Goal: Transaction & Acquisition: Purchase product/service

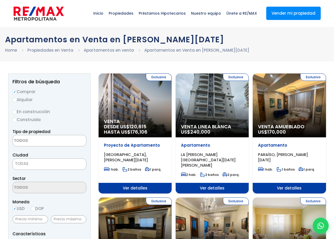
select select
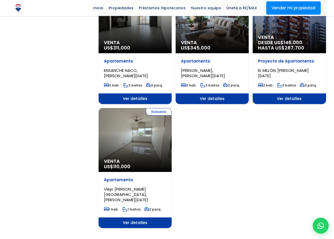
scroll to position [585, 0]
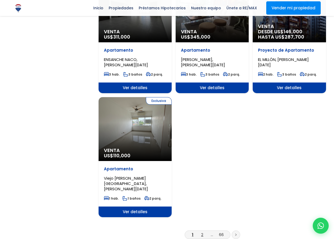
click at [203, 232] on link "2" at bounding box center [202, 235] width 2 height 6
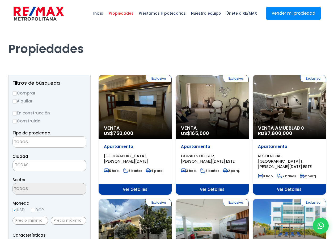
select select
click at [14, 93] on input "Comprar" at bounding box center [14, 93] width 4 height 4
radio input "true"
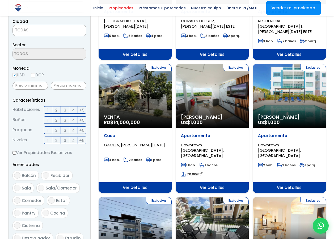
scroll to position [266, 0]
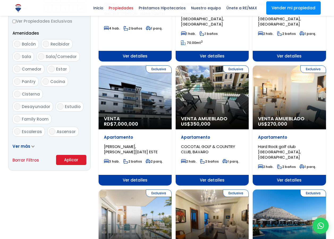
click at [77, 159] on button "Aplicar" at bounding box center [71, 160] width 30 height 10
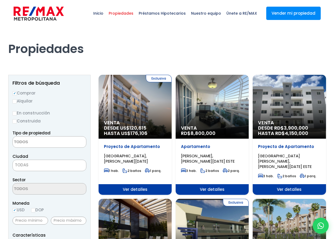
select select
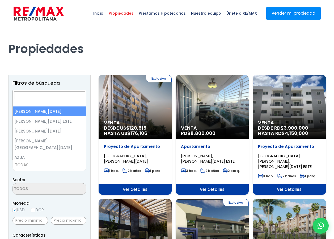
click at [40, 165] on span "TODAS" at bounding box center [49, 164] width 73 height 7
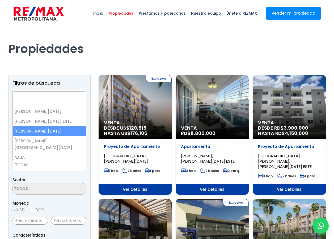
select select "149"
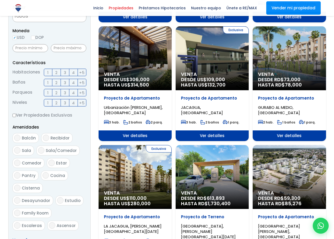
scroll to position [239, 0]
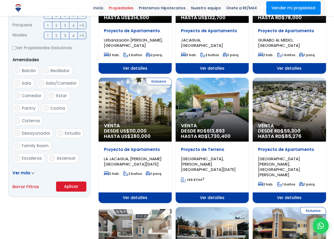
click at [78, 186] on button "Aplicar" at bounding box center [71, 186] width 30 height 10
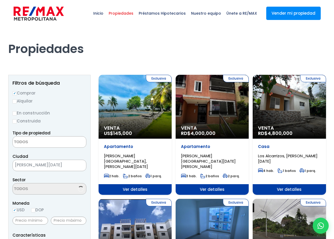
select select
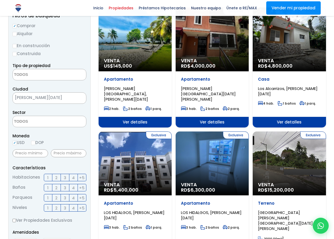
scroll to position [80, 0]
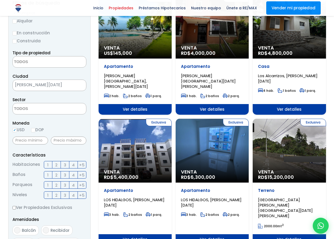
click at [172, 59] on div "Exclusiva Venta RD$ 15,200,000" at bounding box center [135, 27] width 73 height 64
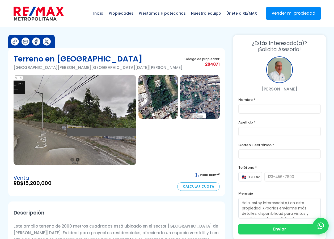
click at [80, 115] on img at bounding box center [75, 120] width 123 height 90
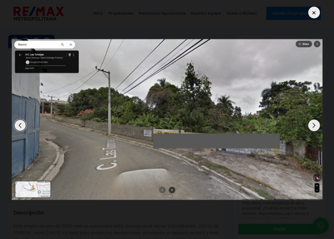
click at [313, 128] on div "Next slide" at bounding box center [314, 125] width 12 height 12
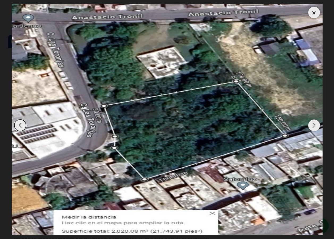
click at [313, 128] on div "Next slide" at bounding box center [314, 125] width 12 height 12
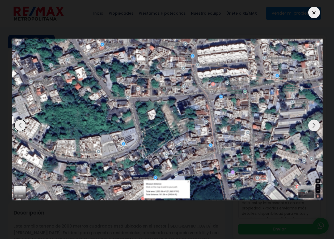
click at [313, 128] on div "Next slide" at bounding box center [314, 125] width 12 height 12
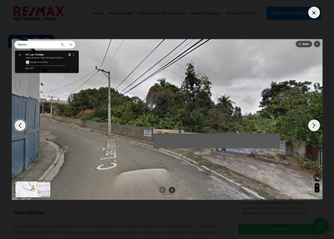
click at [313, 128] on div "Next slide" at bounding box center [314, 125] width 12 height 12
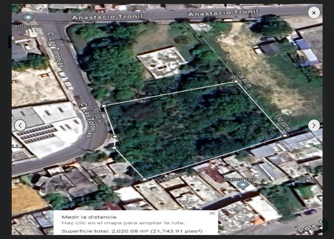
click at [314, 13] on div at bounding box center [314, 13] width 12 height 12
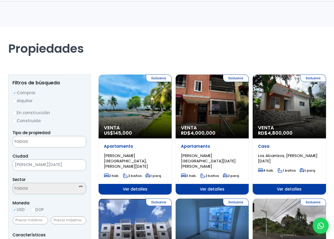
select select
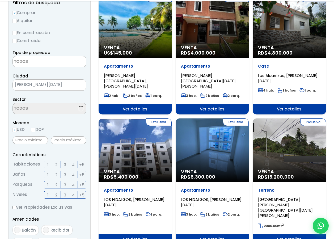
scroll to position [80, 0]
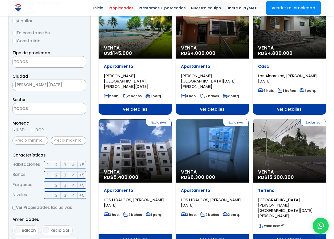
click at [65, 165] on span "3" at bounding box center [65, 164] width 2 height 7
click at [0, 0] on input "3" at bounding box center [0, 0] width 0 height 0
click at [55, 187] on span "2" at bounding box center [56, 185] width 2 height 7
click at [0, 0] on input "2" at bounding box center [0, 0] width 0 height 0
click at [58, 176] on label "2" at bounding box center [56, 174] width 9 height 7
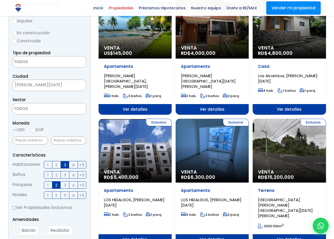
click at [0, 0] on input "2" at bounding box center [0, 0] width 0 height 0
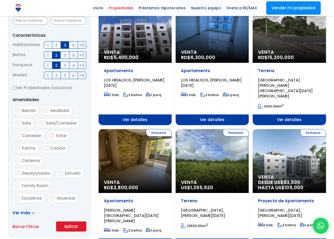
scroll to position [213, 0]
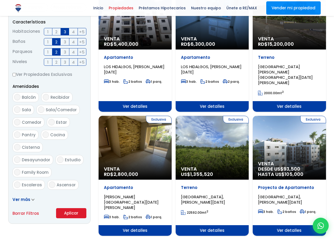
click at [71, 212] on button "Aplicar" at bounding box center [71, 213] width 30 height 10
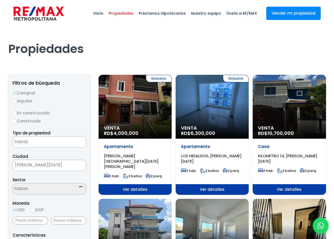
select select
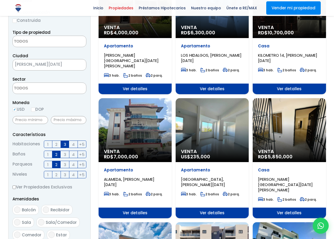
scroll to position [106, 0]
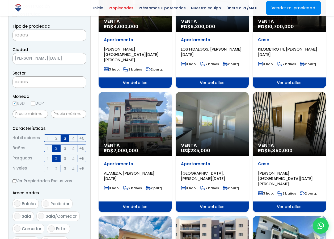
click at [131, 32] on div "Venta RD$ 7,000,000" at bounding box center [135, 0] width 73 height 64
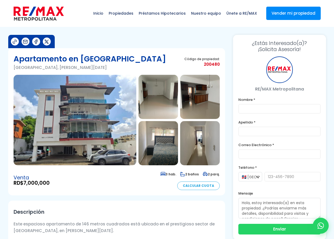
click at [86, 120] on img at bounding box center [75, 120] width 123 height 90
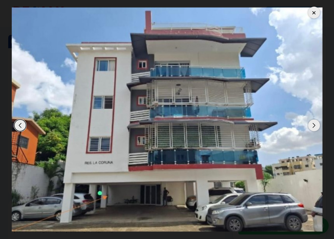
click at [312, 127] on div "Next slide" at bounding box center [314, 125] width 12 height 12
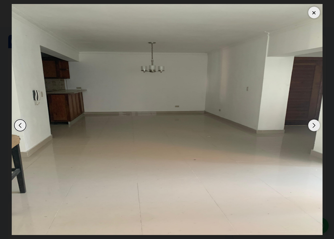
click at [312, 127] on div "Next slide" at bounding box center [314, 125] width 12 height 12
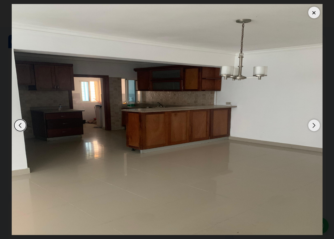
click at [312, 127] on div "Next slide" at bounding box center [314, 125] width 12 height 12
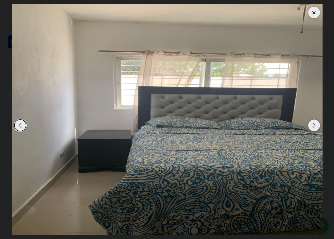
click at [312, 127] on div "Next slide" at bounding box center [314, 125] width 12 height 12
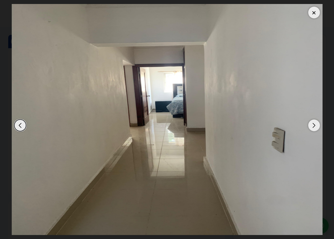
click at [312, 127] on div "Next slide" at bounding box center [314, 125] width 12 height 12
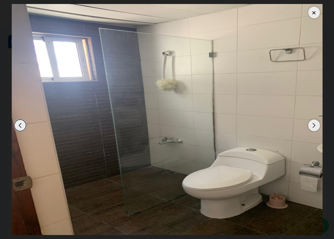
click at [312, 127] on div "Next slide" at bounding box center [314, 125] width 12 height 12
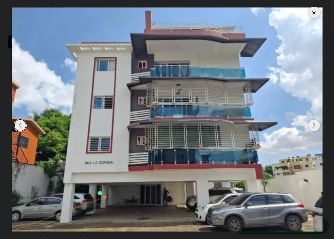
click at [312, 127] on div "Next slide" at bounding box center [314, 125] width 12 height 12
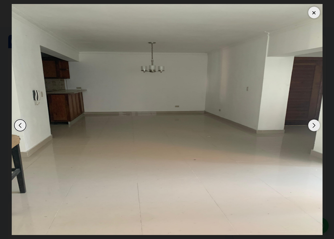
click at [312, 12] on div at bounding box center [314, 13] width 12 height 12
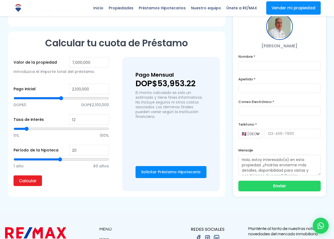
scroll to position [294, 0]
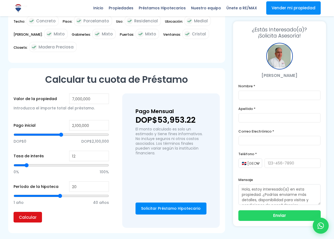
click at [25, 218] on input "Calcular" at bounding box center [28, 217] width 28 height 11
click at [32, 218] on input "Calcular" at bounding box center [28, 217] width 28 height 11
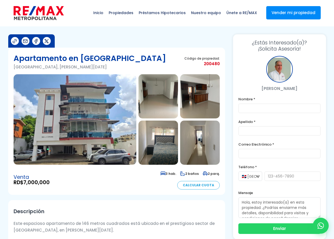
scroll to position [0, 0]
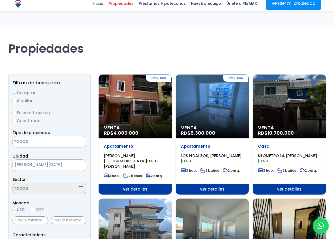
select select
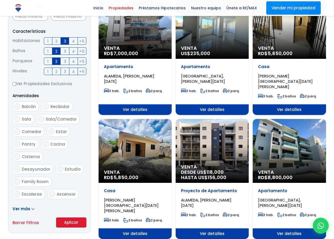
scroll to position [213, 0]
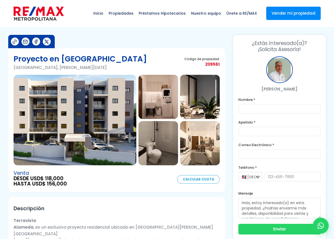
click at [69, 121] on img at bounding box center [75, 120] width 123 height 90
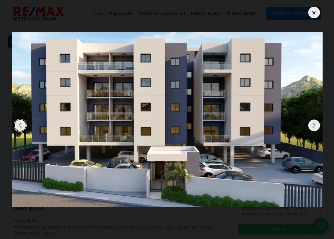
click at [314, 126] on div "Next slide" at bounding box center [314, 125] width 12 height 12
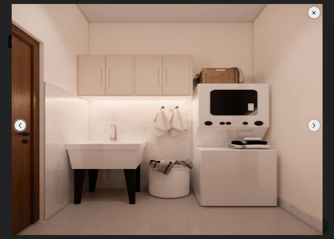
click at [314, 126] on div "Next slide" at bounding box center [314, 125] width 12 height 12
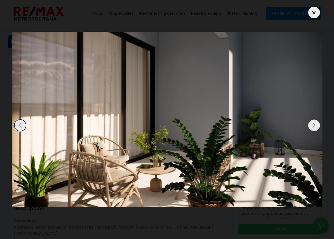
click at [314, 126] on div "Next slide" at bounding box center [314, 125] width 12 height 12
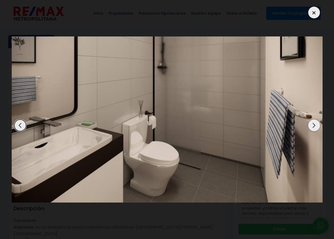
click at [314, 126] on div "Next slide" at bounding box center [314, 125] width 12 height 12
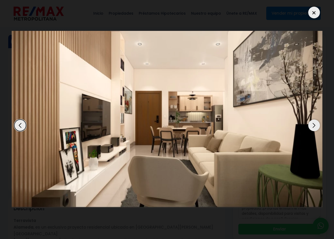
click at [314, 126] on div "Next slide" at bounding box center [314, 125] width 12 height 12
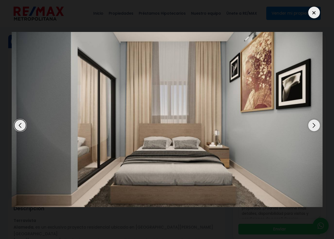
click at [314, 126] on div "Next slide" at bounding box center [314, 125] width 12 height 12
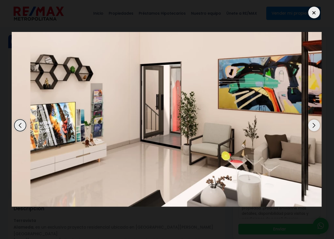
click at [314, 126] on div "Next slide" at bounding box center [314, 125] width 12 height 12
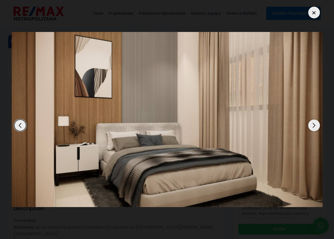
click at [314, 126] on div "Next slide" at bounding box center [314, 125] width 12 height 12
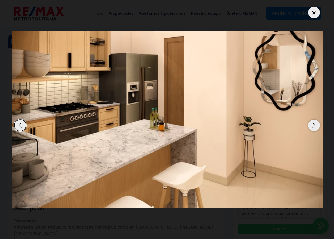
click at [314, 126] on div "Next slide" at bounding box center [314, 125] width 12 height 12
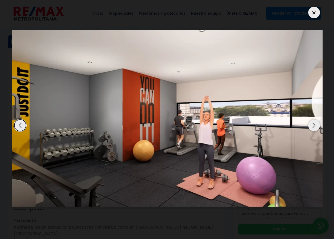
click at [314, 126] on div "Next slide" at bounding box center [314, 125] width 12 height 12
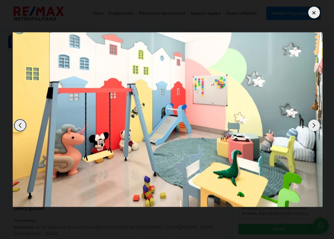
click at [314, 126] on div "Next slide" at bounding box center [314, 125] width 12 height 12
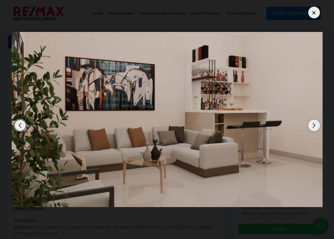
click at [314, 126] on div "Next slide" at bounding box center [314, 125] width 12 height 12
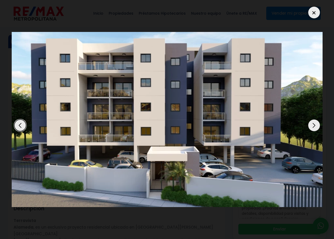
click at [312, 15] on div at bounding box center [314, 13] width 12 height 12
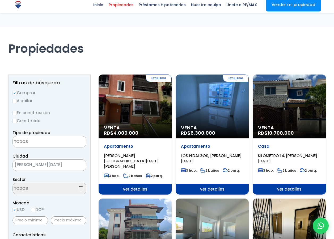
select select
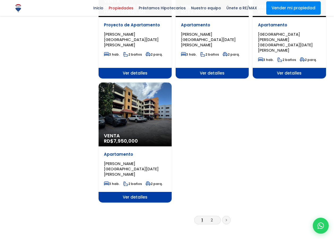
scroll to position [628, 0]
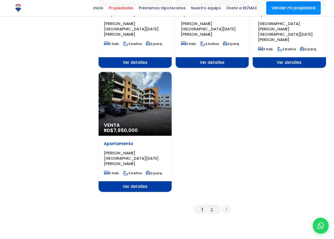
click at [212, 206] on link "2" at bounding box center [212, 209] width 2 height 6
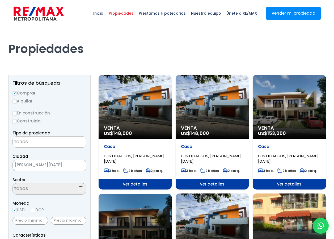
select select
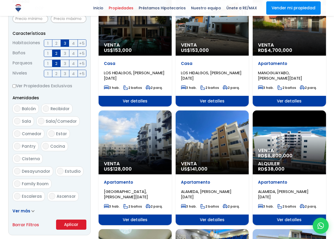
scroll to position [202, 0]
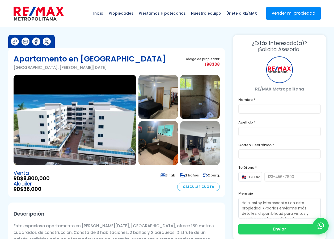
click at [56, 119] on img at bounding box center [75, 120] width 123 height 90
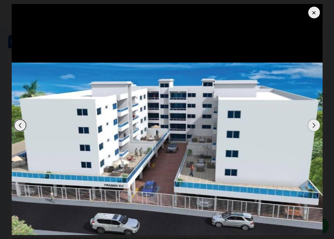
click at [315, 126] on div "Next slide" at bounding box center [314, 125] width 12 height 12
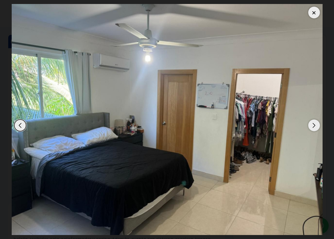
click at [315, 126] on div "Next slide" at bounding box center [314, 125] width 12 height 12
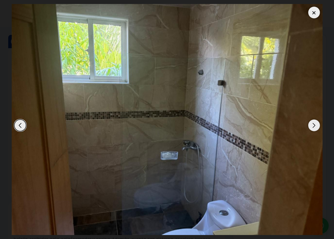
click at [315, 126] on div "Next slide" at bounding box center [314, 125] width 12 height 12
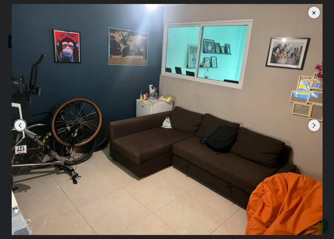
click at [315, 126] on div "Next slide" at bounding box center [314, 125] width 12 height 12
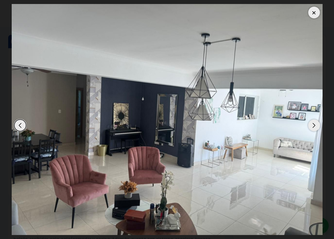
click at [315, 126] on div "Next slide" at bounding box center [314, 125] width 12 height 12
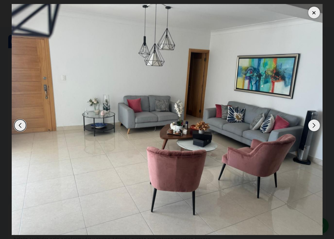
click at [315, 126] on div "Next slide" at bounding box center [314, 125] width 12 height 12
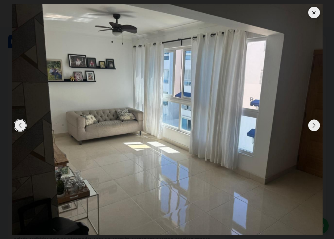
click at [315, 126] on div "Next slide" at bounding box center [314, 125] width 12 height 12
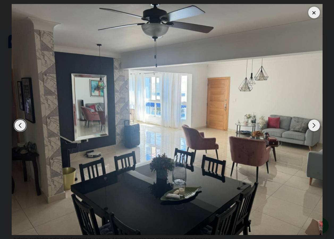
click at [315, 126] on div "Next slide" at bounding box center [314, 125] width 12 height 12
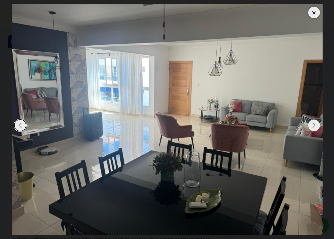
click at [315, 126] on div "Next slide" at bounding box center [314, 125] width 12 height 12
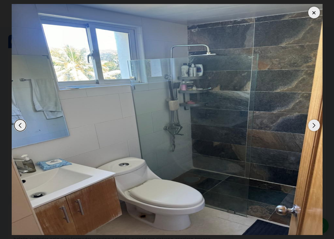
click at [315, 126] on div "Next slide" at bounding box center [314, 125] width 12 height 12
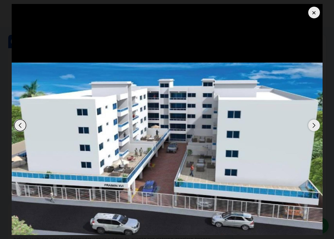
click at [315, 126] on div "Next slide" at bounding box center [314, 125] width 12 height 12
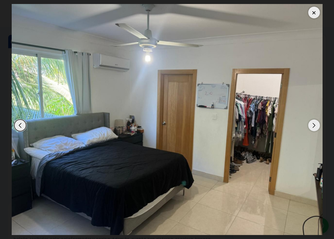
click at [315, 126] on div "Next slide" at bounding box center [314, 125] width 12 height 12
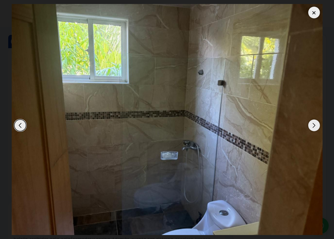
click at [315, 126] on div "Next slide" at bounding box center [314, 125] width 12 height 12
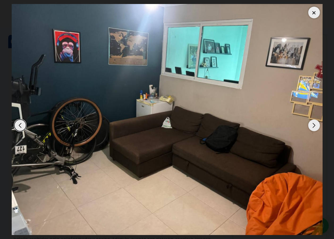
click at [315, 126] on div "Next slide" at bounding box center [314, 125] width 12 height 12
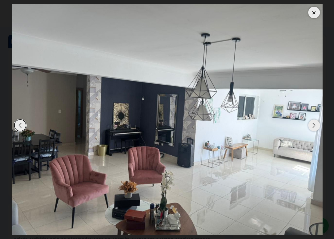
click at [315, 126] on div "Next slide" at bounding box center [314, 125] width 12 height 12
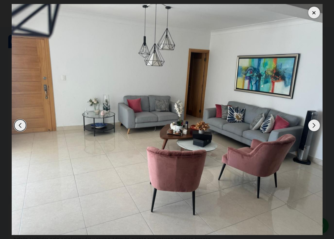
click at [315, 126] on div "Next slide" at bounding box center [314, 125] width 12 height 12
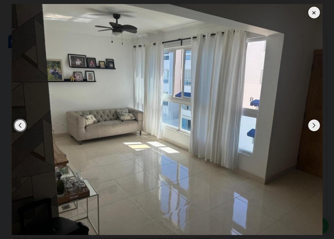
click at [315, 126] on div "Next slide" at bounding box center [314, 125] width 12 height 12
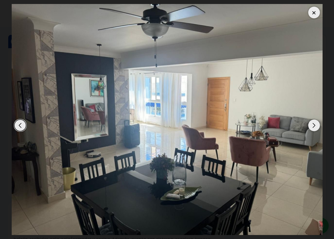
click at [315, 126] on div "Next slide" at bounding box center [314, 125] width 12 height 12
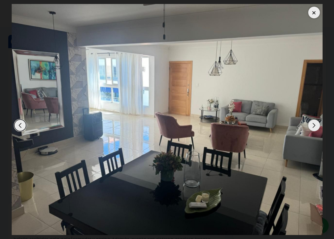
click at [313, 12] on div at bounding box center [314, 13] width 12 height 12
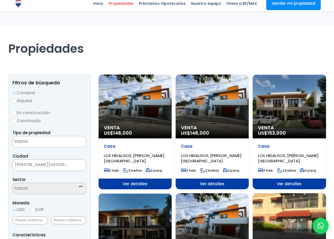
select select
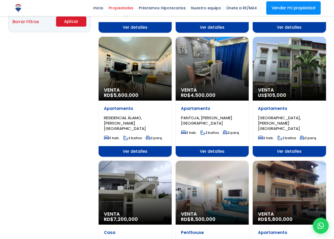
scroll to position [415, 0]
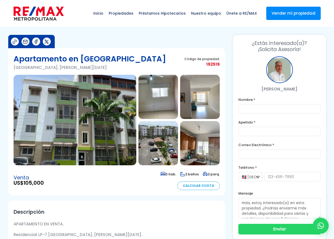
click at [90, 127] on img at bounding box center [75, 120] width 123 height 90
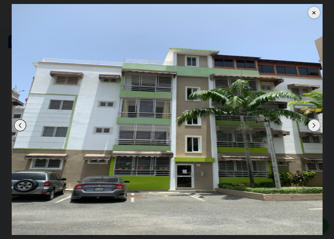
click at [314, 126] on div "Next slide" at bounding box center [314, 125] width 12 height 12
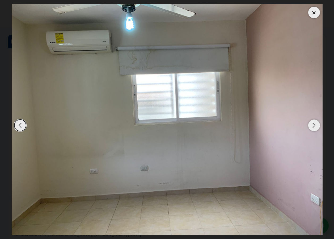
click at [314, 126] on div "Next slide" at bounding box center [314, 125] width 12 height 12
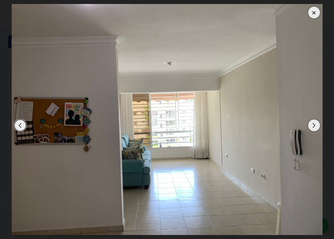
click at [314, 126] on div "Next slide" at bounding box center [314, 125] width 12 height 12
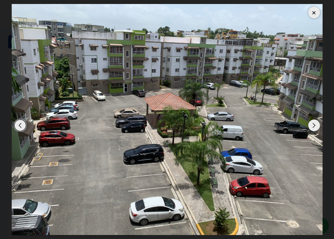
click at [314, 126] on div "Next slide" at bounding box center [314, 125] width 12 height 12
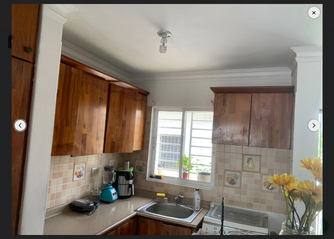
click at [314, 126] on div "Next slide" at bounding box center [314, 125] width 12 height 12
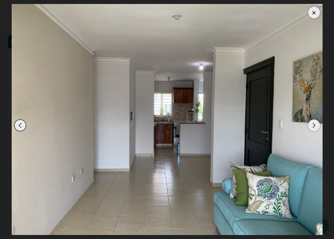
click at [314, 126] on div "Next slide" at bounding box center [314, 125] width 12 height 12
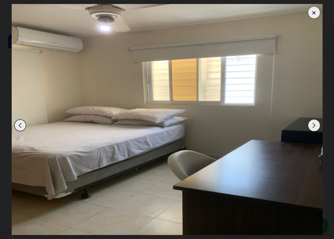
click at [314, 126] on div "Next slide" at bounding box center [314, 125] width 12 height 12
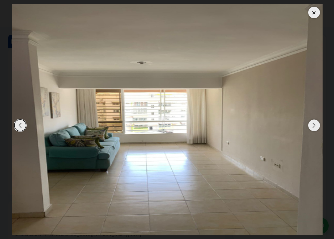
click at [314, 126] on div "Next slide" at bounding box center [314, 125] width 12 height 12
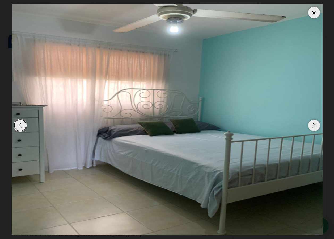
click at [314, 126] on div "Next slide" at bounding box center [314, 125] width 12 height 12
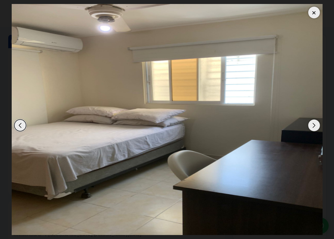
click at [314, 126] on div "Next slide" at bounding box center [314, 125] width 12 height 12
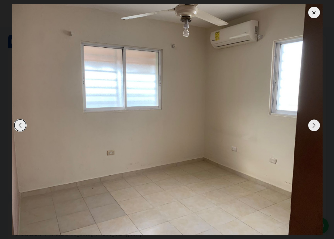
click at [314, 126] on div "Next slide" at bounding box center [314, 125] width 12 height 12
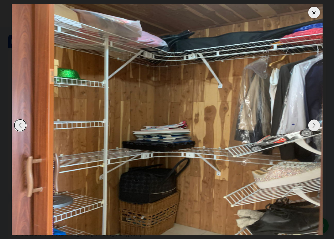
click at [314, 126] on div "Next slide" at bounding box center [314, 125] width 12 height 12
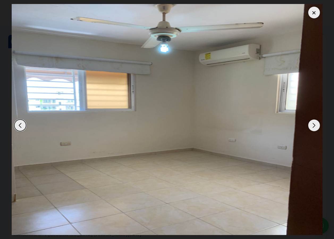
click at [19, 123] on div "Previous slide" at bounding box center [20, 125] width 12 height 12
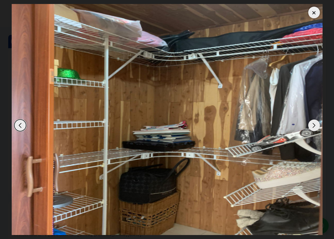
click at [313, 127] on div "Next slide" at bounding box center [314, 125] width 12 height 12
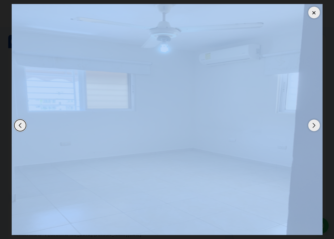
click at [313, 127] on div "Next slide" at bounding box center [314, 125] width 12 height 12
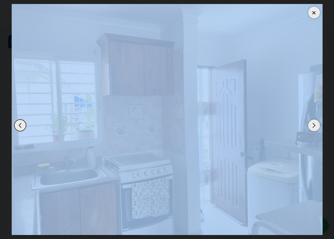
click at [313, 127] on div "Next slide" at bounding box center [314, 125] width 12 height 12
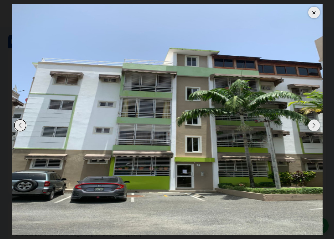
click at [313, 12] on div at bounding box center [314, 13] width 12 height 12
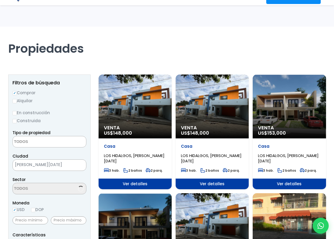
select select
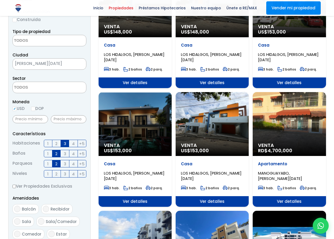
scroll to position [43, 0]
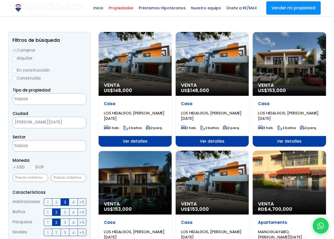
click at [71, 123] on span "[PERSON_NAME][DATE]" at bounding box center [43, 121] width 60 height 7
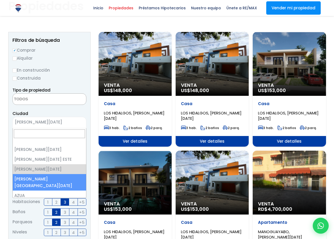
select select "150"
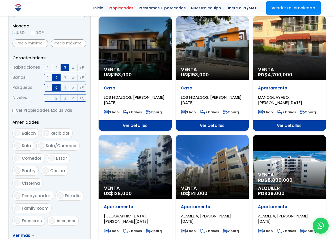
scroll to position [202, 0]
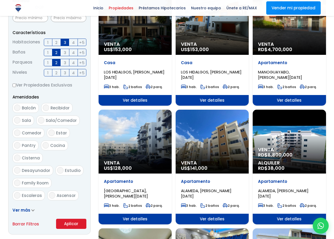
click at [71, 223] on button "Aplicar" at bounding box center [71, 224] width 30 height 10
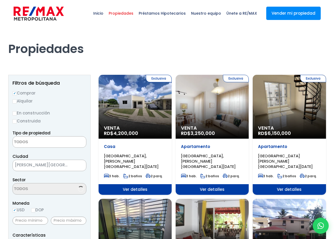
select select
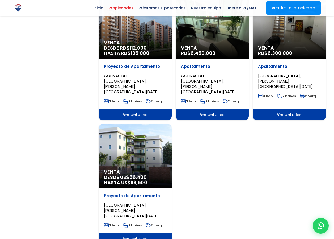
scroll to position [585, 0]
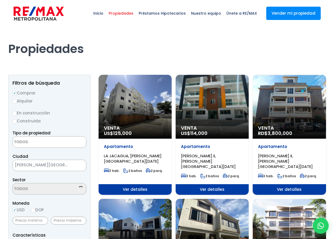
select select
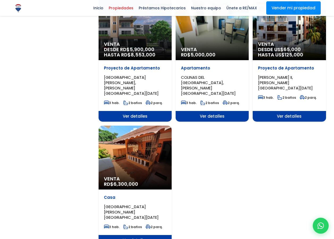
scroll to position [585, 0]
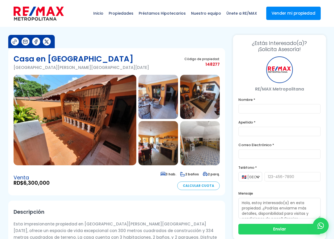
click at [101, 122] on img at bounding box center [75, 120] width 123 height 90
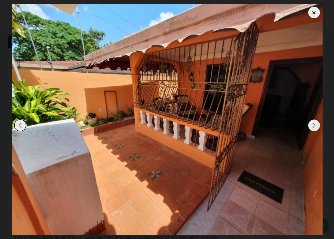
click at [315, 126] on div "Next slide" at bounding box center [314, 125] width 12 height 12
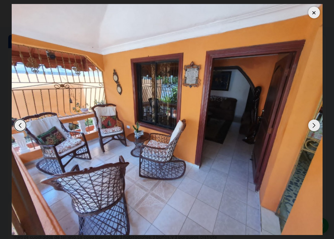
click at [315, 126] on div "Next slide" at bounding box center [314, 125] width 12 height 12
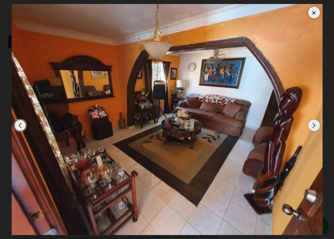
click at [315, 126] on div "Next slide" at bounding box center [314, 125] width 12 height 12
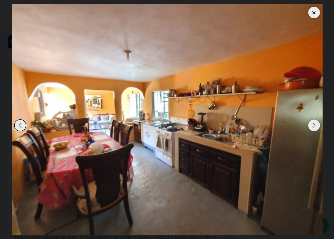
click at [315, 126] on div "Next slide" at bounding box center [314, 125] width 12 height 12
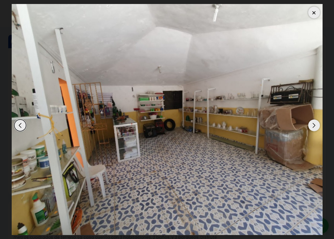
click at [315, 126] on div "Next slide" at bounding box center [314, 125] width 12 height 12
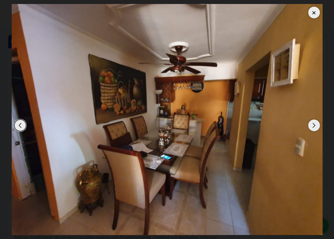
click at [315, 126] on div "Next slide" at bounding box center [314, 125] width 12 height 12
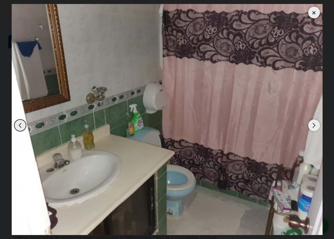
click at [315, 126] on div "Next slide" at bounding box center [314, 125] width 12 height 12
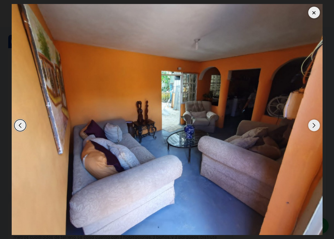
click at [315, 126] on div "Next slide" at bounding box center [314, 125] width 12 height 12
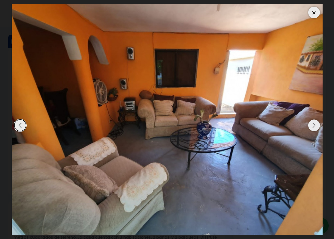
click at [315, 126] on div "Next slide" at bounding box center [314, 125] width 12 height 12
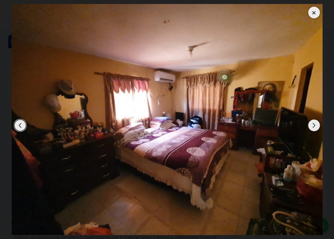
click at [315, 126] on div "Next slide" at bounding box center [314, 125] width 12 height 12
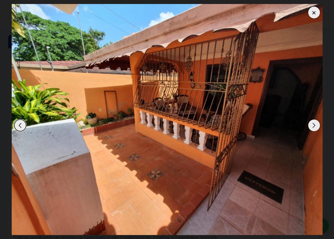
click at [315, 126] on div "Next slide" at bounding box center [314, 125] width 12 height 12
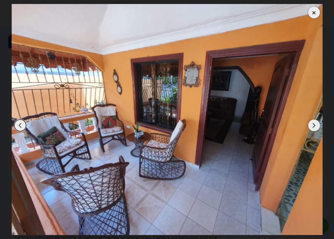
click at [312, 12] on div at bounding box center [314, 13] width 12 height 12
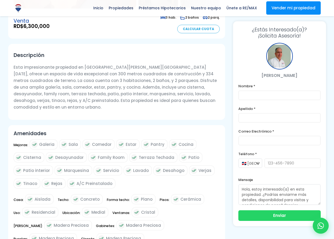
scroll to position [106, 0]
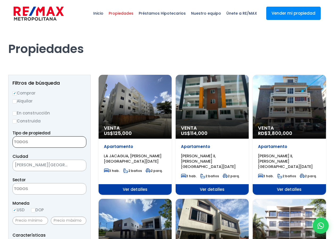
click at [43, 143] on textarea "Search" at bounding box center [39, 141] width 52 height 11
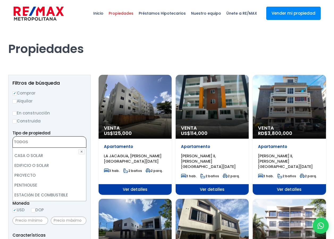
scroll to position [104, 0]
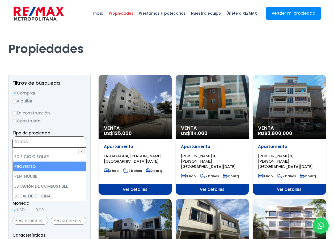
click at [44, 164] on li "PROYECTO" at bounding box center [49, 166] width 73 height 10
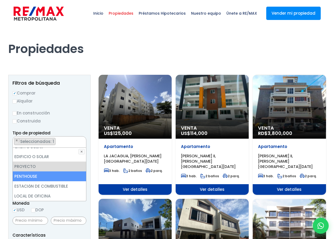
click at [35, 175] on li "PENTHOUSE" at bounding box center [49, 176] width 73 height 10
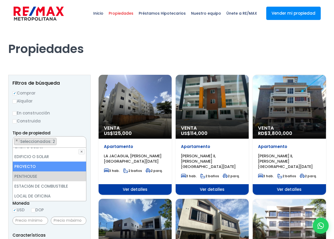
click at [35, 168] on li "PROYECTO" at bounding box center [49, 166] width 73 height 10
select select "penthouse"
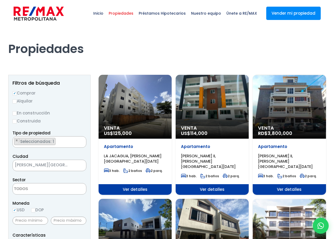
click at [78, 122] on label "Construida" at bounding box center [49, 121] width 74 height 7
click at [0, 0] on input "Construida" at bounding box center [0, 0] width 0 height 0
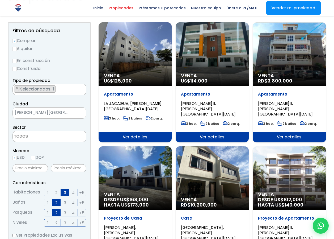
scroll to position [53, 0]
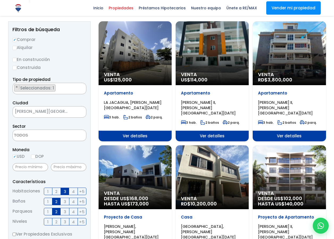
click at [39, 134] on textarea "Search" at bounding box center [39, 135] width 52 height 11
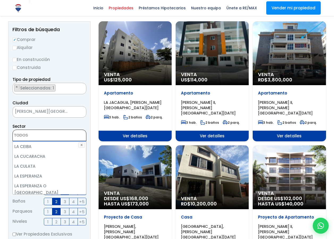
scroll to position [931, 0]
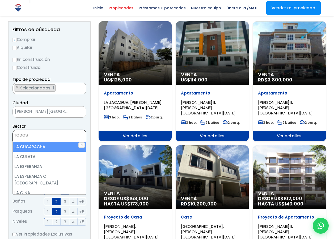
click at [52, 149] on li "LA CUCARACHA" at bounding box center [49, 147] width 73 height 10
select select "13525"
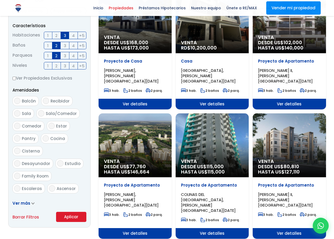
scroll to position [213, 0]
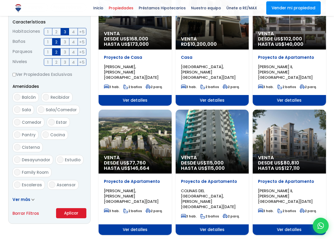
click at [77, 211] on button "Aplicar" at bounding box center [71, 213] width 30 height 10
click at [74, 213] on button "Aplicar" at bounding box center [71, 213] width 30 height 10
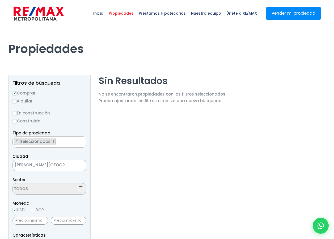
scroll to position [575, 0]
select select "13525"
click at [13, 114] on input "En construcción" at bounding box center [14, 113] width 4 height 4
radio input "true"
click at [73, 143] on ul "× Seleccionados: 1" at bounding box center [46, 141] width 67 height 11
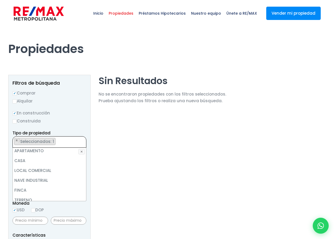
scroll to position [0, 0]
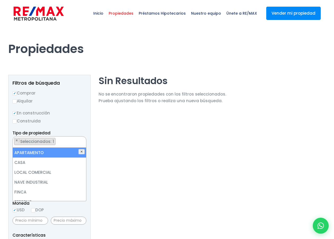
click at [80, 153] on button "✕" at bounding box center [81, 151] width 6 height 5
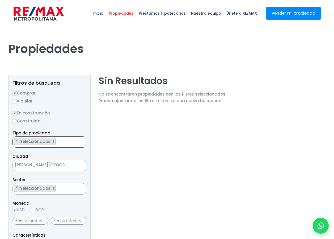
click at [76, 141] on ul "× Seleccionados: 1" at bounding box center [46, 141] width 67 height 11
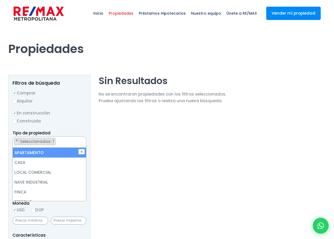
click at [53, 153] on li "APARTAMENTO" at bounding box center [49, 153] width 73 height 10
select select "apartment"
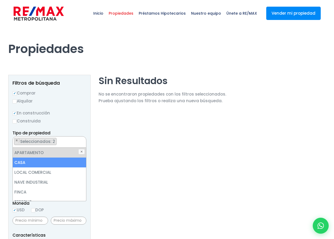
click at [24, 165] on li "CASA" at bounding box center [49, 162] width 73 height 10
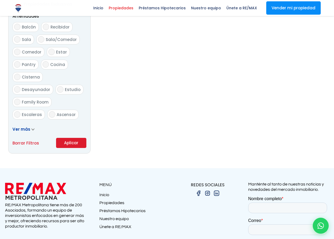
scroll to position [335, 0]
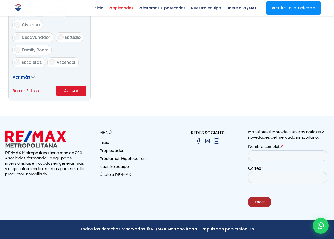
click at [74, 91] on button "Aplicar" at bounding box center [71, 91] width 30 height 10
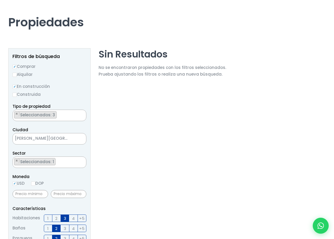
scroll to position [6, 0]
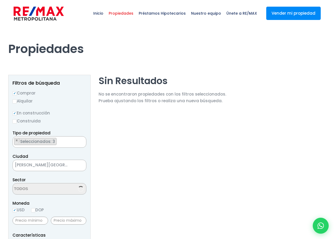
select select "13525"
click at [60, 189] on ul "× Seleccionados: 1" at bounding box center [46, 188] width 67 height 11
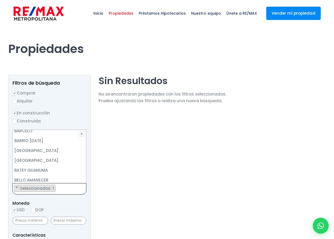
scroll to position [0, 0]
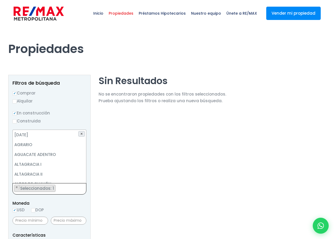
click at [80, 134] on button "✕" at bounding box center [81, 133] width 6 height 5
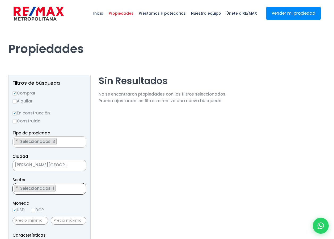
click at [65, 189] on ul "× Seleccionados: 1" at bounding box center [46, 188] width 67 height 11
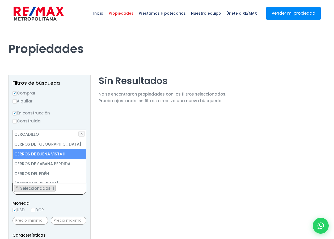
scroll to position [319, 0]
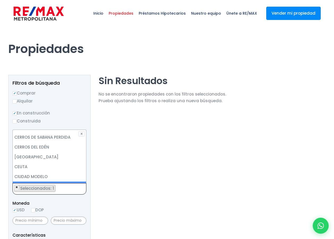
click at [17, 188] on span "×" at bounding box center [16, 187] width 3 height 5
select select
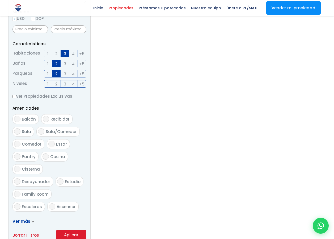
scroll to position [239, 0]
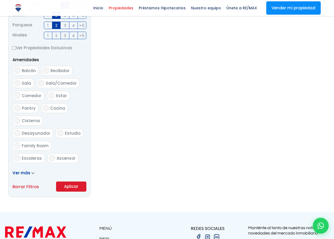
click at [67, 186] on button "Aplicar" at bounding box center [71, 186] width 30 height 10
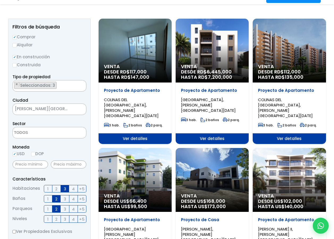
scroll to position [80, 0]
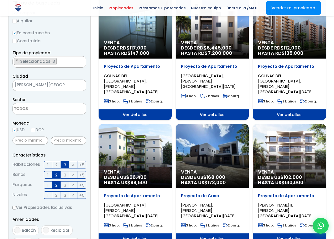
click at [137, 59] on div "Venta DESDE US$ 66,400 HASTA US$ 99,500" at bounding box center [135, 27] width 73 height 64
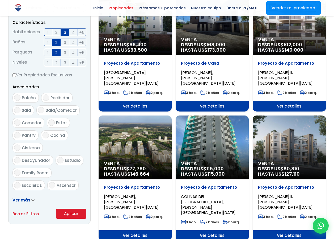
scroll to position [213, 0]
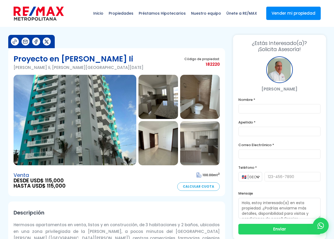
click at [79, 135] on img at bounding box center [75, 120] width 123 height 90
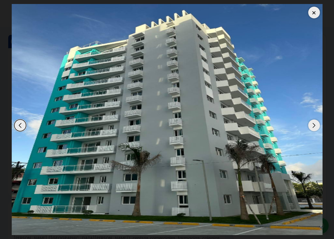
click at [311, 128] on div "Next slide" at bounding box center [314, 125] width 12 height 12
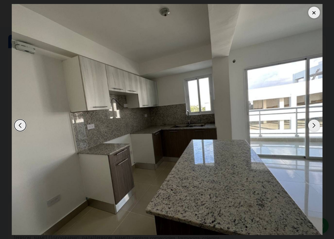
click at [311, 128] on div "Next slide" at bounding box center [314, 125] width 12 height 12
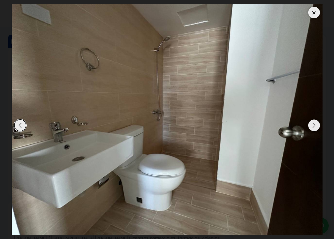
click at [311, 128] on div "Next slide" at bounding box center [314, 125] width 12 height 12
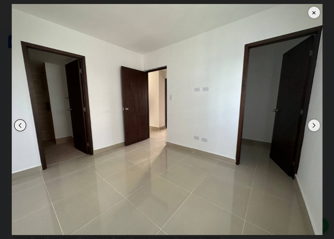
click at [311, 128] on div "Next slide" at bounding box center [314, 125] width 12 height 12
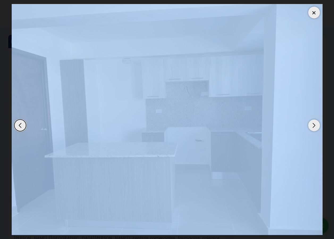
click at [311, 128] on div "Next slide" at bounding box center [314, 125] width 12 height 12
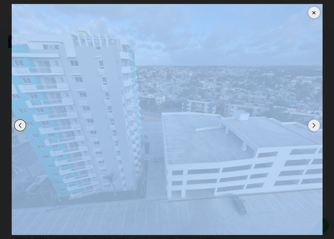
click at [311, 128] on div "Next slide" at bounding box center [314, 125] width 12 height 12
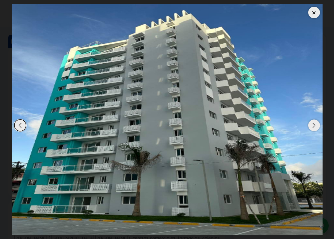
click at [311, 11] on div at bounding box center [314, 13] width 12 height 12
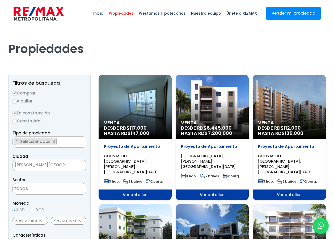
click at [66, 167] on span "[PERSON_NAME][GEOGRAPHIC_DATA][DATE]" at bounding box center [43, 164] width 60 height 7
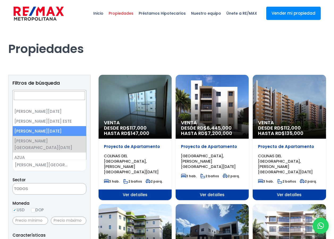
select select "149"
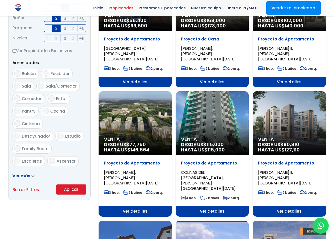
scroll to position [293, 0]
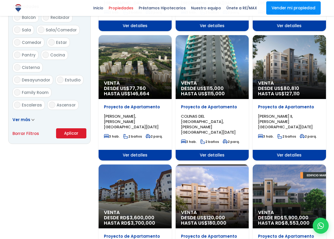
click at [74, 133] on button "Aplicar" at bounding box center [71, 133] width 30 height 10
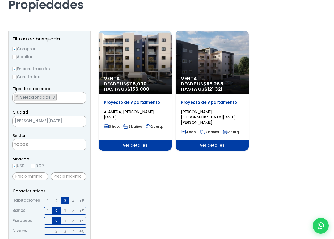
scroll to position [27, 0]
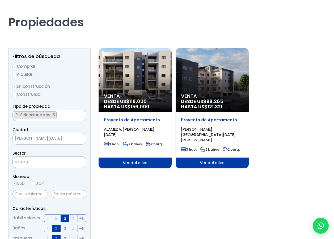
click at [149, 86] on div "Venta DESDE US$ 118,000 HASTA US$ 156,000" at bounding box center [135, 80] width 73 height 64
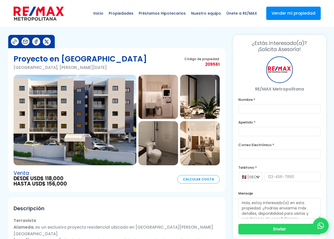
click at [88, 107] on img at bounding box center [75, 120] width 123 height 90
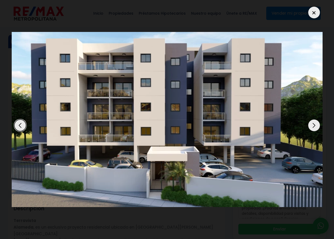
click at [311, 127] on div "Next slide" at bounding box center [314, 125] width 12 height 12
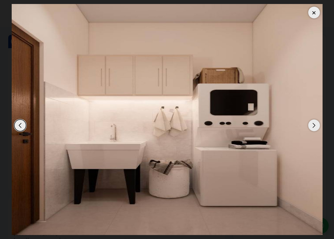
click at [311, 127] on div "Next slide" at bounding box center [314, 125] width 12 height 12
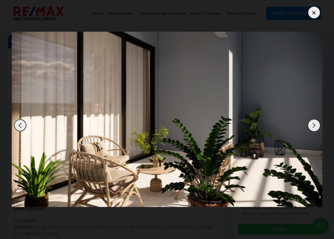
click at [311, 127] on div "Next slide" at bounding box center [314, 125] width 12 height 12
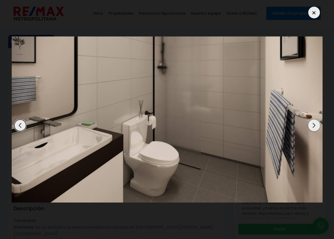
click at [311, 127] on div "Next slide" at bounding box center [314, 125] width 12 height 12
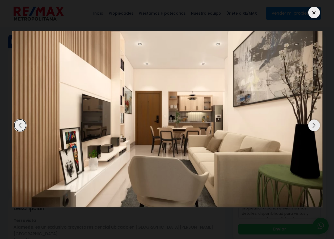
click at [311, 127] on div "Next slide" at bounding box center [314, 125] width 12 height 12
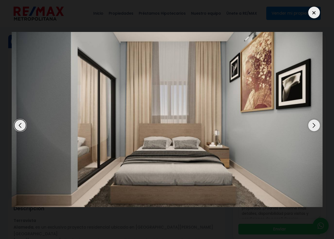
click at [311, 127] on div "Next slide" at bounding box center [314, 125] width 12 height 12
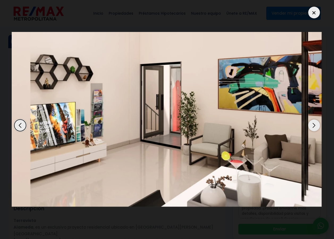
click at [311, 127] on div "Next slide" at bounding box center [314, 125] width 12 height 12
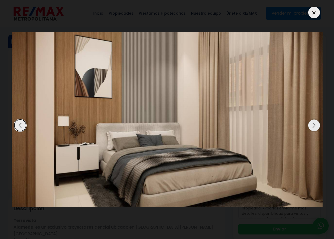
click at [311, 127] on div "Next slide" at bounding box center [314, 125] width 12 height 12
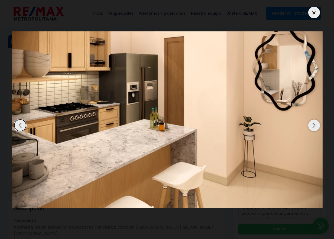
click at [311, 127] on div "Next slide" at bounding box center [314, 125] width 12 height 12
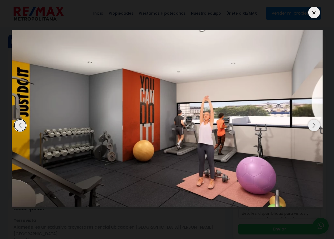
click at [311, 127] on div "Next slide" at bounding box center [314, 125] width 12 height 12
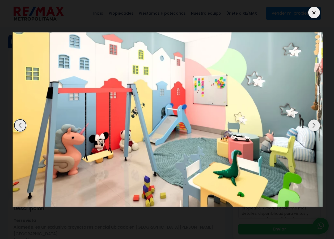
click at [311, 127] on div "Next slide" at bounding box center [314, 125] width 12 height 12
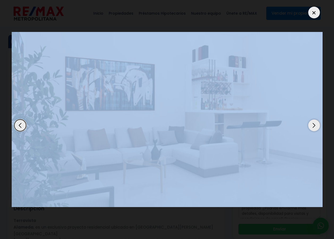
click at [311, 127] on div "Next slide" at bounding box center [314, 125] width 12 height 12
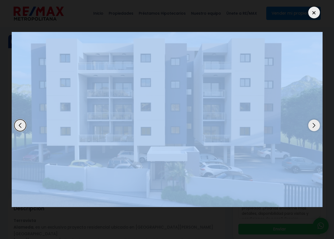
click at [313, 12] on div at bounding box center [314, 13] width 12 height 12
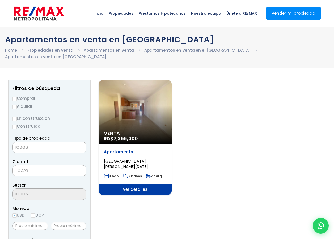
select select
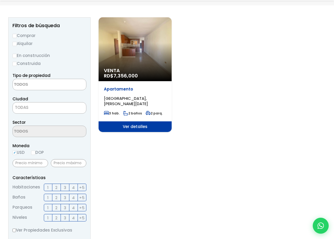
scroll to position [80, 0]
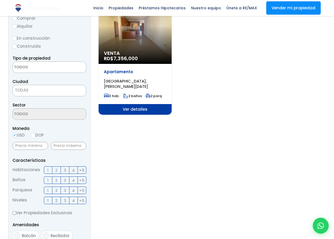
click at [121, 108] on span "Ver detalles" at bounding box center [135, 109] width 73 height 11
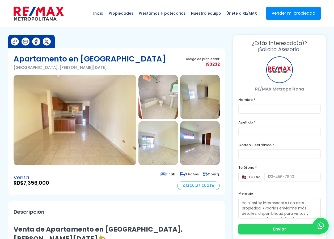
click at [77, 119] on img at bounding box center [75, 120] width 123 height 90
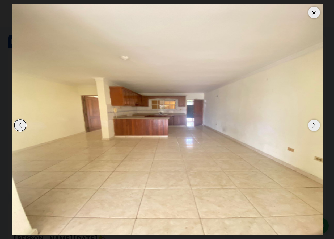
click at [316, 126] on div "Next slide" at bounding box center [314, 125] width 12 height 12
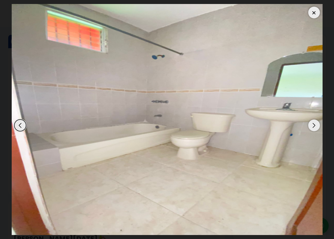
click at [316, 126] on div "Next slide" at bounding box center [314, 125] width 12 height 12
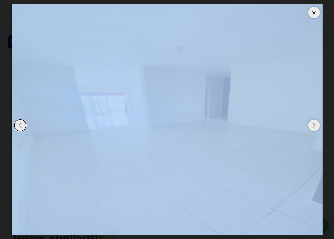
click at [316, 126] on div "Next slide" at bounding box center [314, 125] width 12 height 12
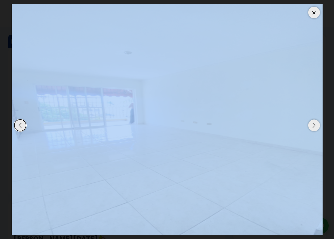
click at [316, 126] on div "Next slide" at bounding box center [314, 125] width 12 height 12
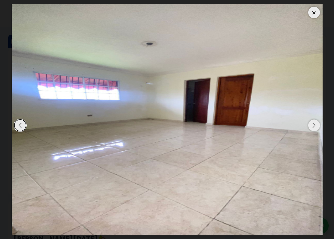
click at [316, 126] on div "Next slide" at bounding box center [314, 125] width 12 height 12
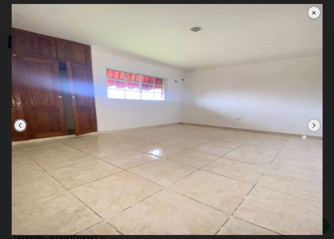
click at [316, 126] on div "Next slide" at bounding box center [314, 125] width 12 height 12
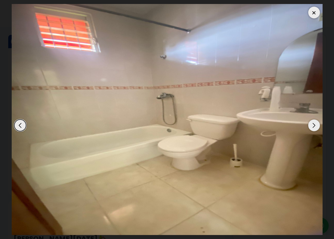
click at [316, 126] on div "Next slide" at bounding box center [314, 125] width 12 height 12
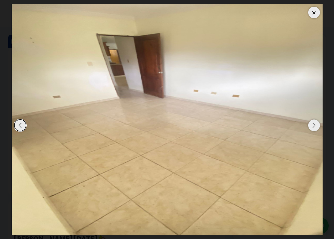
click at [316, 126] on div "Next slide" at bounding box center [314, 125] width 12 height 12
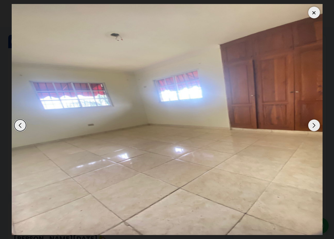
click at [316, 126] on div "Next slide" at bounding box center [314, 125] width 12 height 12
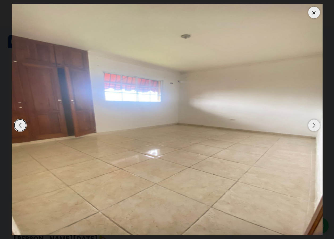
click at [316, 126] on div "Next slide" at bounding box center [314, 125] width 12 height 12
click at [312, 11] on div at bounding box center [314, 13] width 12 height 12
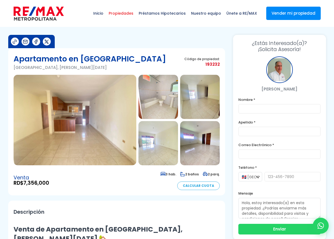
click at [131, 13] on span "Propiedades" at bounding box center [121, 13] width 30 height 16
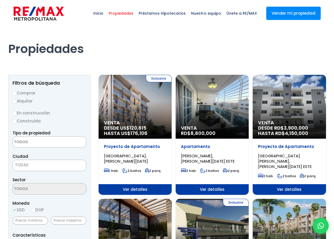
select select
click at [15, 93] on input "Comprar" at bounding box center [14, 93] width 4 height 4
radio input "true"
click at [17, 114] on label "En construcción" at bounding box center [49, 113] width 74 height 7
click at [0, 0] on input "En construcción" at bounding box center [0, 0] width 0 height 0
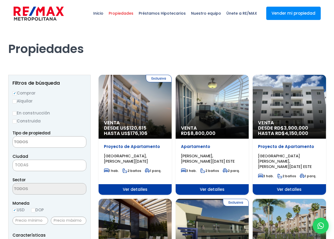
click at [14, 112] on input "En construcción" at bounding box center [14, 113] width 4 height 4
radio input "true"
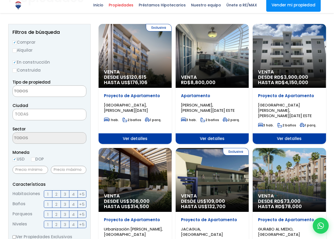
scroll to position [53, 0]
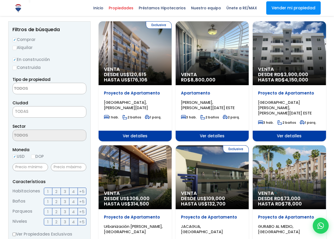
click at [68, 91] on span at bounding box center [49, 88] width 74 height 11
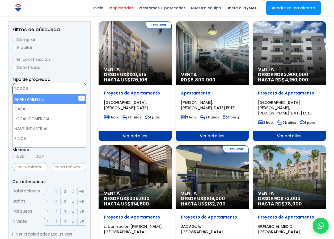
click at [24, 99] on li "APARTAMENTO" at bounding box center [49, 99] width 73 height 10
select select "apartment"
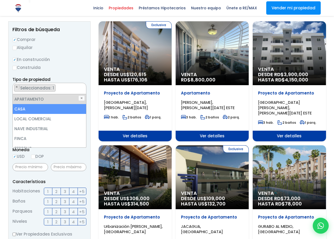
click at [21, 108] on li "CASA" at bounding box center [49, 109] width 73 height 10
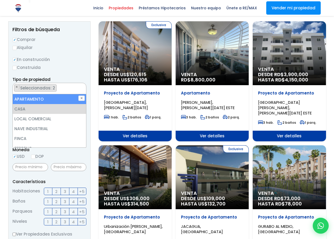
click at [73, 65] on label "Construida" at bounding box center [49, 67] width 74 height 7
click at [0, 0] on input "Construida" at bounding box center [0, 0] width 0 height 0
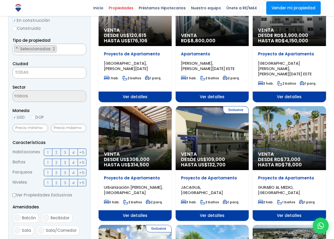
scroll to position [106, 0]
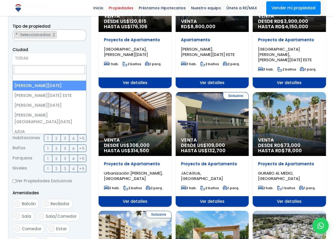
click at [52, 62] on span "TODAS" at bounding box center [49, 58] width 74 height 11
select select "1"
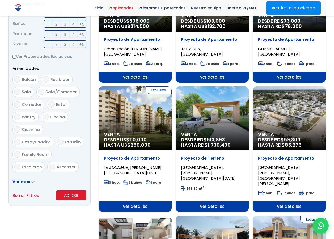
scroll to position [239, 0]
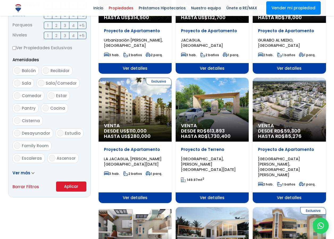
click at [68, 182] on button "Aplicar" at bounding box center [71, 186] width 30 height 10
click at [69, 186] on button "Aplicar" at bounding box center [71, 186] width 30 height 10
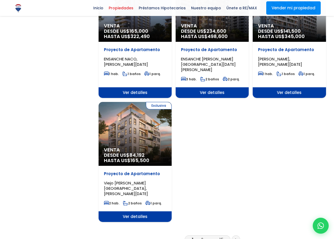
scroll to position [585, 0]
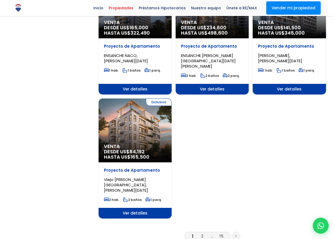
click at [236, 232] on link at bounding box center [236, 236] width 9 height 9
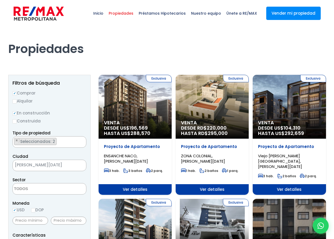
click at [141, 116] on div "Exclusiva Venta DESDE US$ 196,569 HASTA US$ 288,570" at bounding box center [135, 107] width 73 height 64
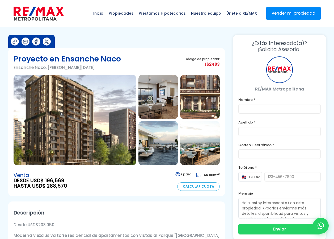
click at [86, 130] on img at bounding box center [75, 120] width 123 height 90
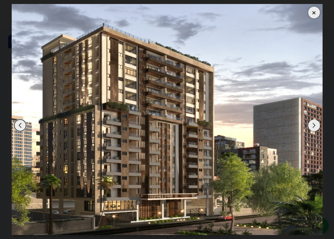
click at [314, 127] on div "Next slide" at bounding box center [314, 125] width 12 height 12
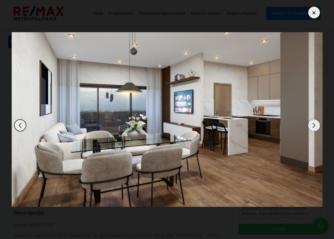
click at [314, 127] on div "Next slide" at bounding box center [314, 125] width 12 height 12
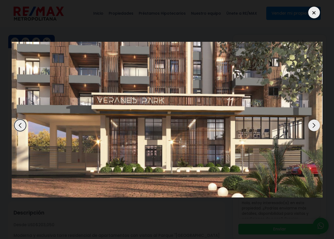
click at [314, 127] on div "Next slide" at bounding box center [314, 125] width 12 height 12
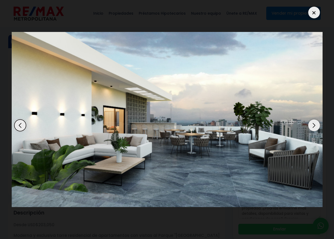
click at [314, 127] on div "Next slide" at bounding box center [314, 125] width 12 height 12
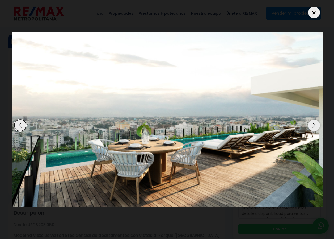
click at [314, 127] on div "Next slide" at bounding box center [314, 125] width 12 height 12
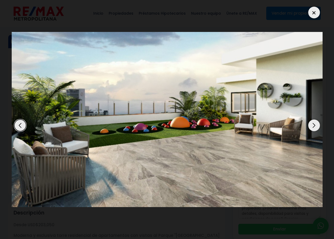
click at [314, 127] on div "Next slide" at bounding box center [314, 125] width 12 height 12
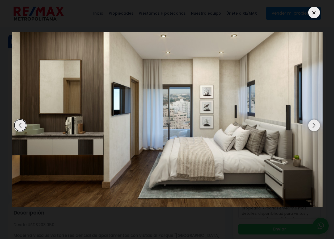
click at [314, 127] on div "Next slide" at bounding box center [314, 125] width 12 height 12
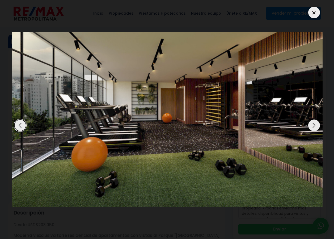
click at [314, 127] on div "Next slide" at bounding box center [314, 125] width 12 height 12
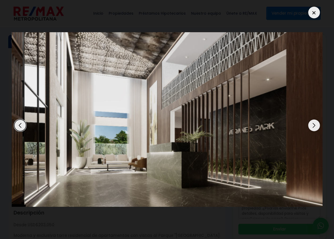
click at [314, 127] on div "Next slide" at bounding box center [314, 125] width 12 height 12
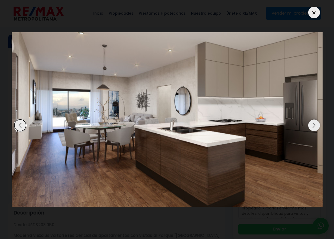
click at [314, 127] on div "Next slide" at bounding box center [314, 125] width 12 height 12
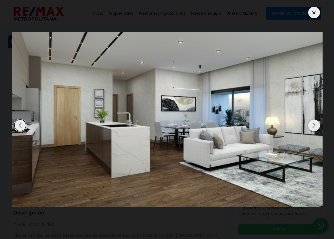
click at [314, 127] on div "Next slide" at bounding box center [314, 125] width 12 height 12
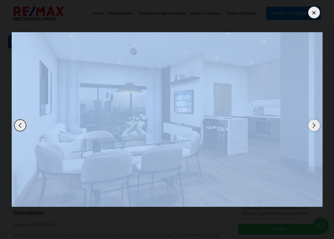
click at [314, 127] on div "Next slide" at bounding box center [314, 125] width 12 height 12
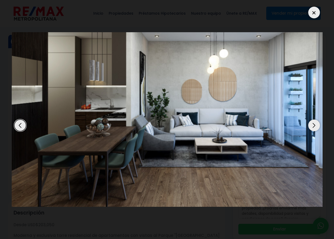
click at [314, 127] on div "Next slide" at bounding box center [314, 125] width 12 height 12
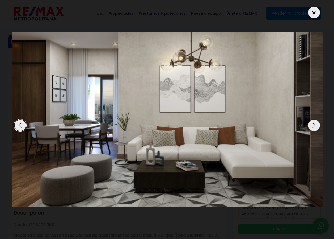
click at [314, 127] on div "Next slide" at bounding box center [314, 125] width 12 height 12
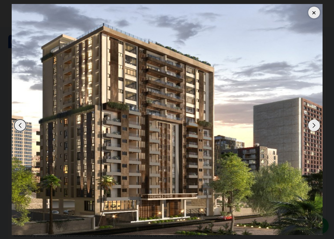
click at [313, 10] on div at bounding box center [314, 13] width 12 height 12
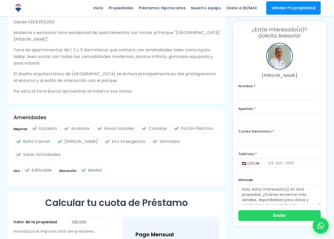
scroll to position [213, 0]
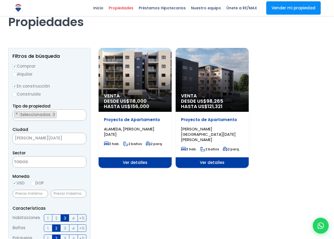
click at [65, 140] on span "[PERSON_NAME][DATE]" at bounding box center [43, 137] width 60 height 7
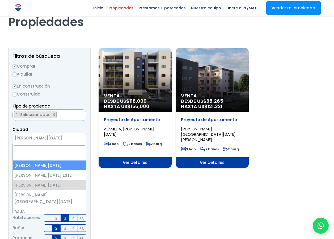
select select "1"
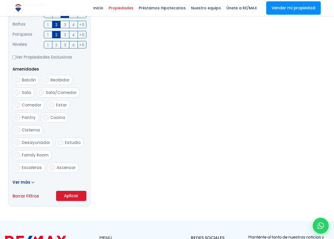
scroll to position [335, 0]
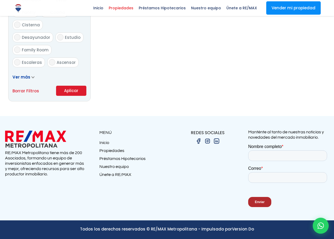
click at [75, 92] on button "Aplicar" at bounding box center [71, 91] width 30 height 10
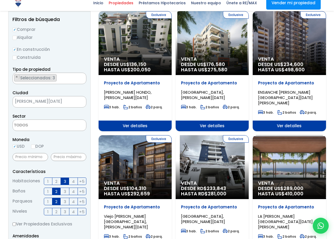
scroll to position [80, 0]
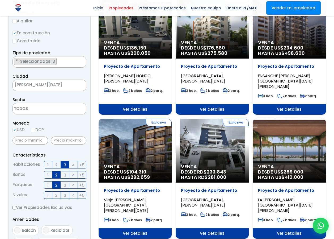
click at [172, 59] on div "Exclusiva Venta DESDE RD$ 233,843 HASTA RD$ 281,000" at bounding box center [135, 27] width 73 height 64
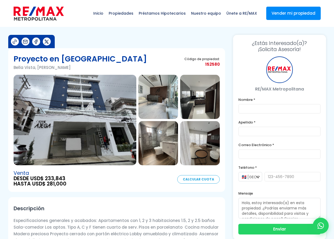
click at [99, 126] on img at bounding box center [75, 120] width 123 height 90
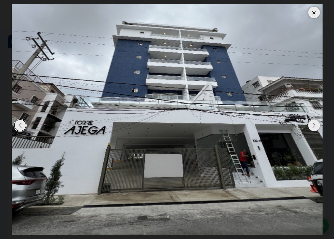
click at [313, 127] on div "Next slide" at bounding box center [314, 125] width 12 height 12
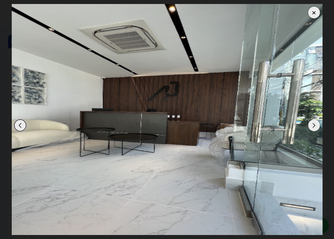
click at [313, 127] on div "Next slide" at bounding box center [314, 125] width 12 height 12
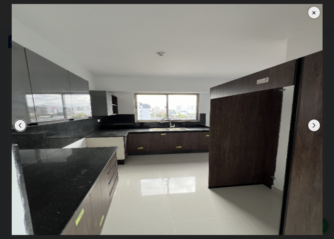
click at [313, 127] on div "Next slide" at bounding box center [314, 125] width 12 height 12
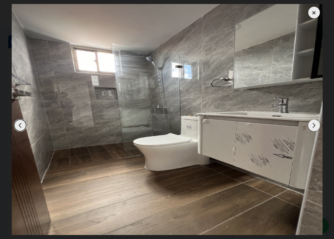
click at [313, 127] on div "Next slide" at bounding box center [314, 125] width 12 height 12
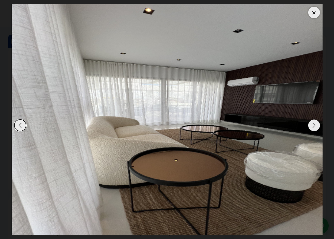
click at [313, 127] on div "Next slide" at bounding box center [314, 125] width 12 height 12
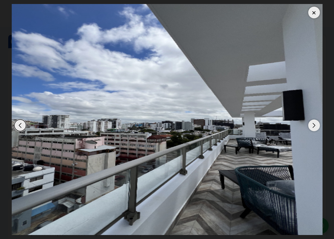
click at [313, 127] on div "Next slide" at bounding box center [314, 125] width 12 height 12
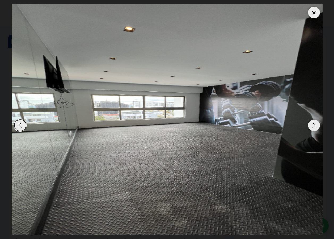
click at [313, 127] on div "Next slide" at bounding box center [314, 125] width 12 height 12
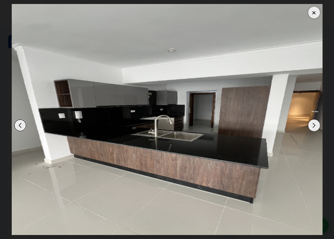
click at [313, 127] on div "Next slide" at bounding box center [314, 125] width 12 height 12
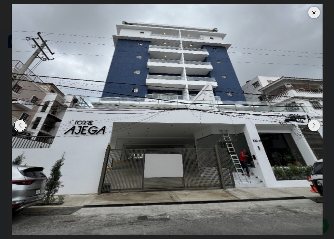
click at [313, 127] on div "Next slide" at bounding box center [314, 125] width 12 height 12
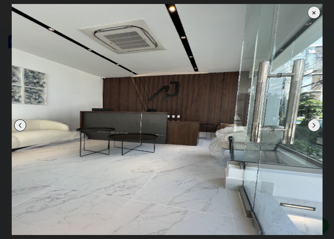
click at [315, 11] on div at bounding box center [314, 13] width 12 height 12
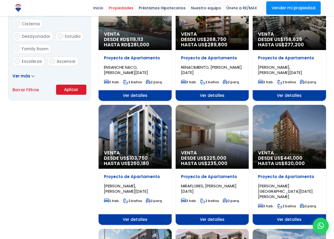
scroll to position [346, 0]
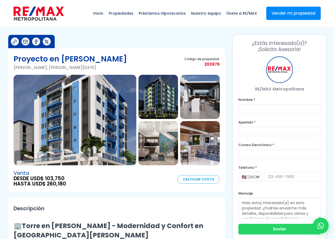
click at [93, 128] on img at bounding box center [75, 120] width 123 height 90
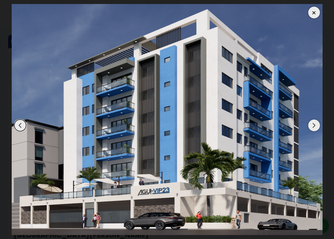
click at [313, 126] on div "Next slide" at bounding box center [314, 125] width 12 height 12
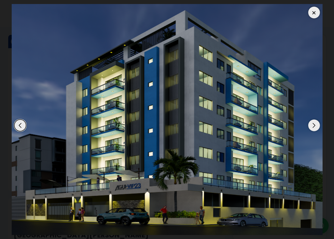
click at [313, 126] on div "Next slide" at bounding box center [314, 125] width 12 height 12
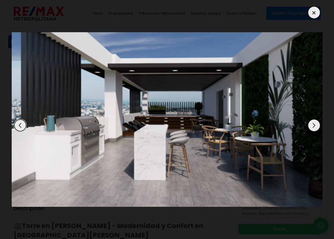
click at [313, 126] on div "Next slide" at bounding box center [314, 125] width 12 height 12
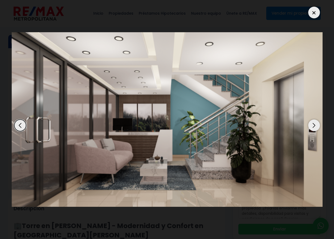
click at [313, 126] on div "Next slide" at bounding box center [314, 125] width 12 height 12
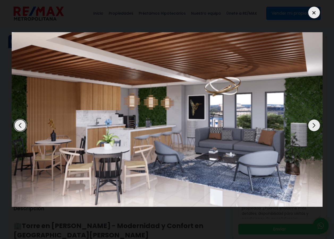
click at [313, 126] on div "Next slide" at bounding box center [314, 125] width 12 height 12
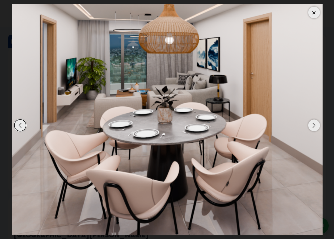
click at [313, 126] on div "Next slide" at bounding box center [314, 125] width 12 height 12
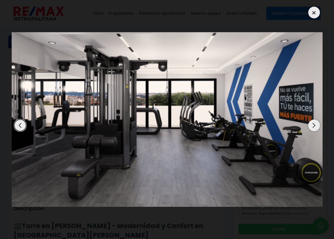
click at [313, 126] on div "Next slide" at bounding box center [314, 125] width 12 height 12
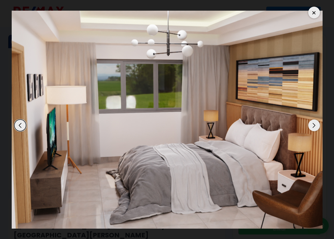
click at [313, 126] on div "Next slide" at bounding box center [314, 125] width 12 height 12
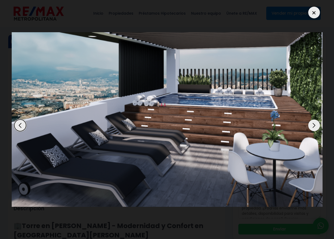
click at [313, 126] on div "Next slide" at bounding box center [314, 125] width 12 height 12
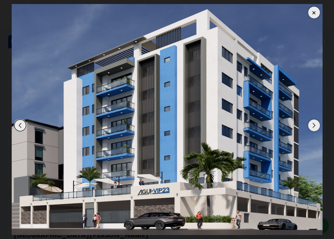
click at [313, 126] on div "Next slide" at bounding box center [314, 125] width 12 height 12
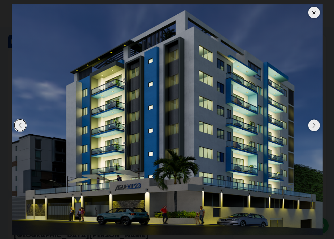
click at [313, 126] on div "Next slide" at bounding box center [314, 125] width 12 height 12
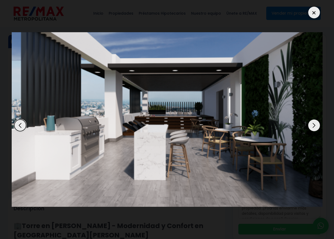
click at [311, 14] on div at bounding box center [314, 13] width 12 height 12
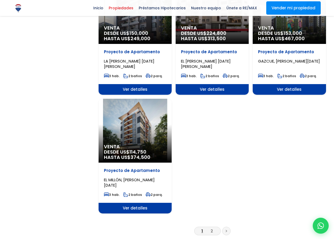
scroll to position [585, 0]
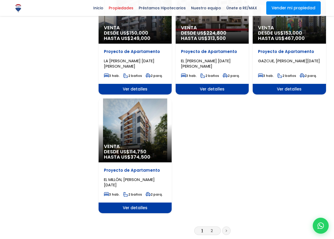
click at [227, 229] on icon at bounding box center [227, 230] width 2 height 3
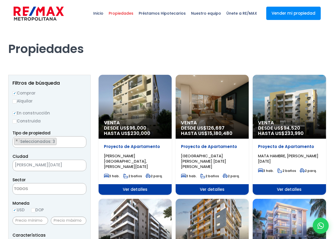
click at [172, 105] on div "Venta DESDE US$ 94,520 HASTA US$ 233,990" at bounding box center [135, 107] width 73 height 64
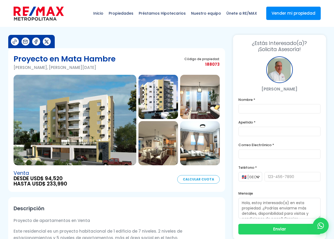
click at [83, 113] on img at bounding box center [75, 120] width 123 height 90
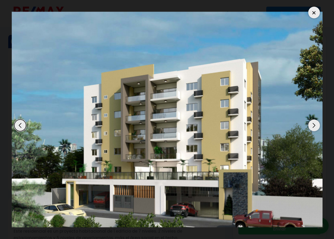
click at [313, 126] on div "Next slide" at bounding box center [314, 125] width 12 height 12
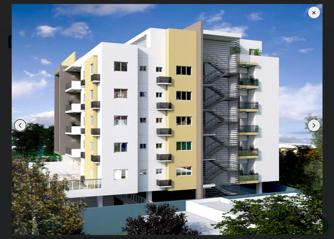
click at [313, 126] on div "Next slide" at bounding box center [314, 125] width 12 height 12
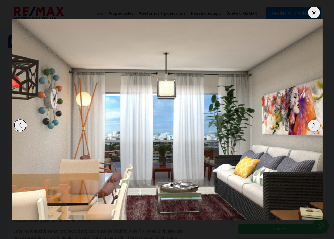
click at [313, 126] on div "Next slide" at bounding box center [314, 125] width 12 height 12
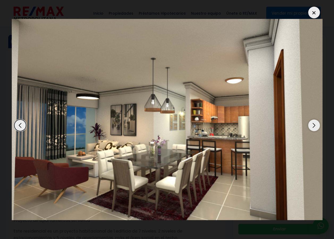
click at [313, 126] on div "Next slide" at bounding box center [314, 125] width 12 height 12
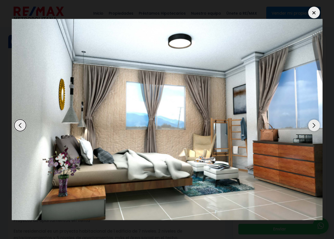
click at [313, 126] on div "Next slide" at bounding box center [314, 125] width 12 height 12
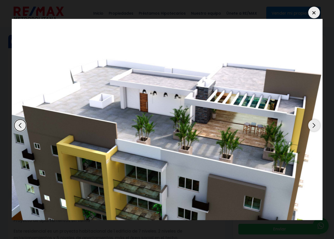
click at [313, 126] on div "Next slide" at bounding box center [314, 125] width 12 height 12
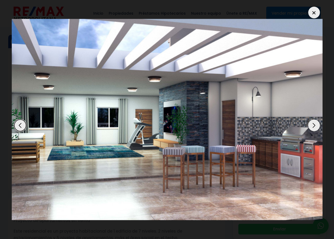
click at [313, 126] on div "Next slide" at bounding box center [314, 125] width 12 height 12
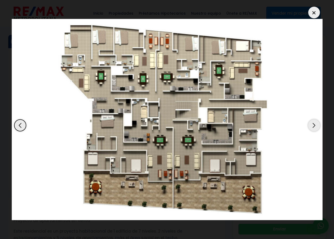
click at [316, 126] on div "Next slide" at bounding box center [314, 125] width 12 height 12
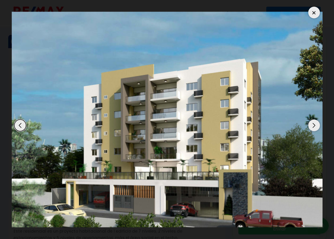
click at [317, 12] on div at bounding box center [314, 13] width 12 height 12
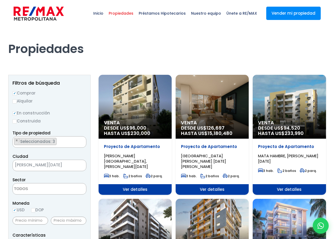
click at [172, 101] on div "Venta DESDE US$ 126,697 HASTA US$ 15,180,480" at bounding box center [135, 107] width 73 height 64
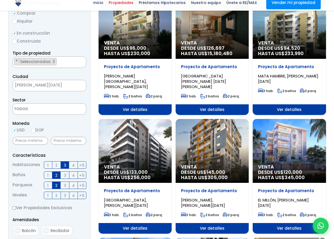
scroll to position [80, 0]
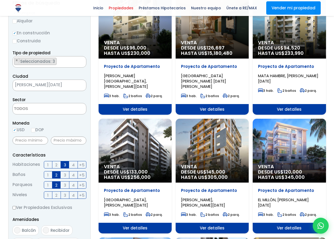
click at [172, 59] on div "Venta DESDE US$ 120,000 HASTA US$ 345,000" at bounding box center [135, 27] width 73 height 64
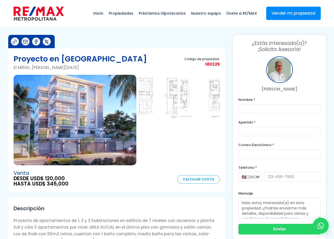
click at [99, 137] on img at bounding box center [75, 120] width 123 height 90
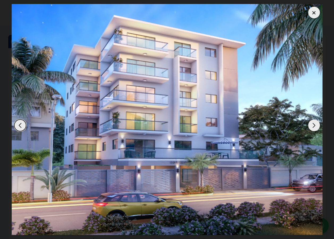
click at [312, 129] on div "Next slide" at bounding box center [314, 125] width 12 height 12
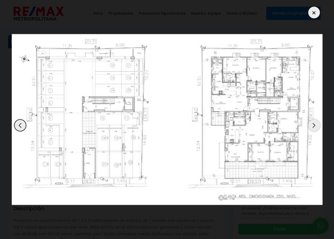
click at [312, 129] on div "Next slide" at bounding box center [314, 125] width 12 height 12
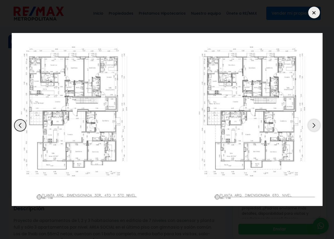
click at [312, 129] on div "Next slide" at bounding box center [314, 125] width 12 height 12
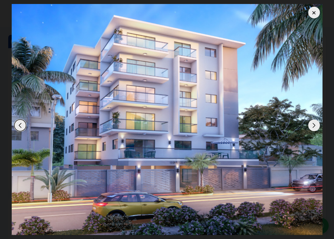
click at [312, 129] on div "Next slide" at bounding box center [314, 125] width 12 height 12
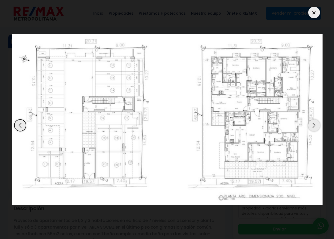
click at [312, 129] on div "Next slide" at bounding box center [314, 125] width 12 height 12
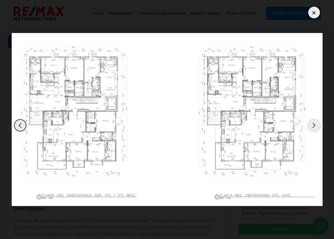
click at [312, 129] on div "Next slide" at bounding box center [314, 125] width 12 height 12
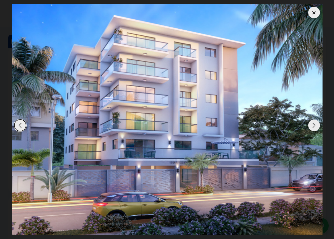
click at [312, 129] on div "Next slide" at bounding box center [314, 125] width 12 height 12
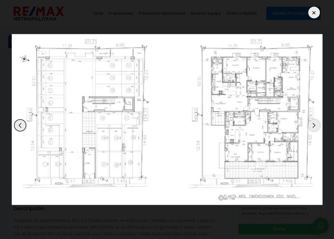
click at [314, 13] on div at bounding box center [314, 13] width 12 height 12
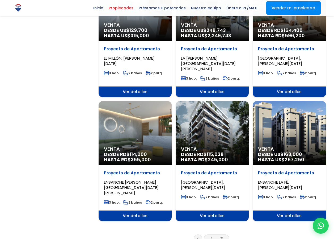
scroll to position [479, 0]
